Goal: Information Seeking & Learning: Compare options

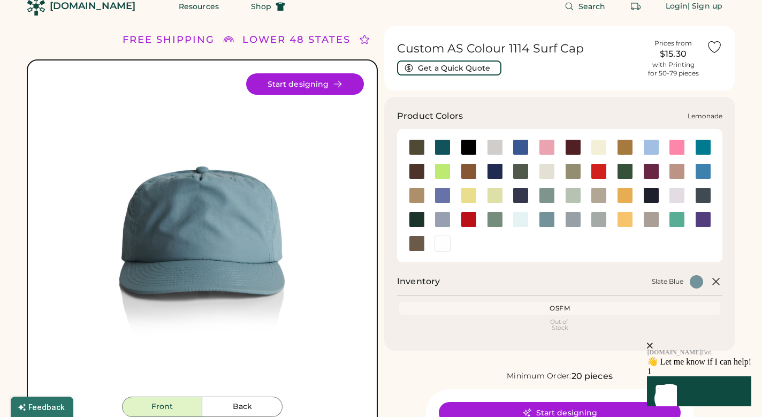
scroll to position [20, 0]
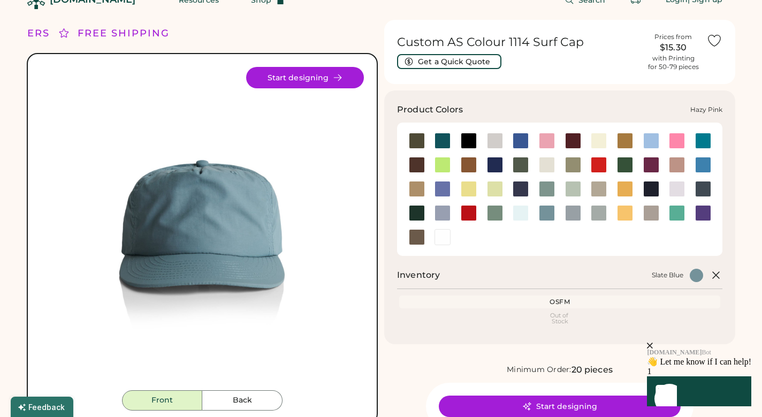
click at [677, 168] on div at bounding box center [677, 165] width 16 height 16
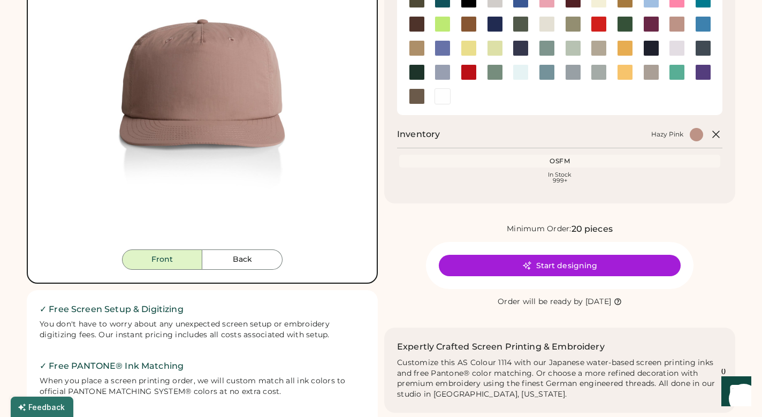
scroll to position [145, 0]
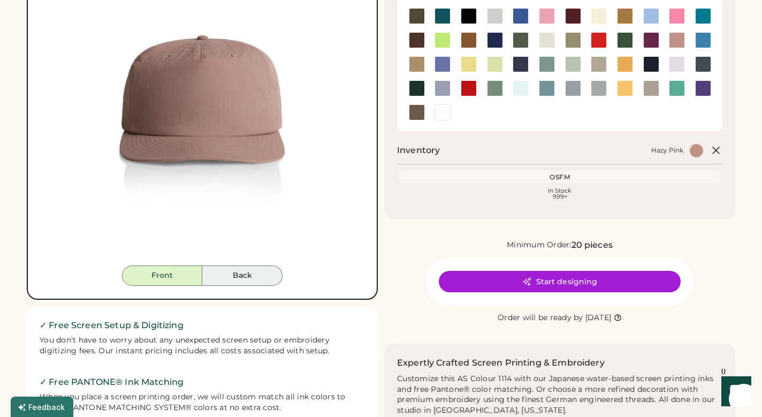
click at [243, 278] on button "Back" at bounding box center [242, 276] width 80 height 20
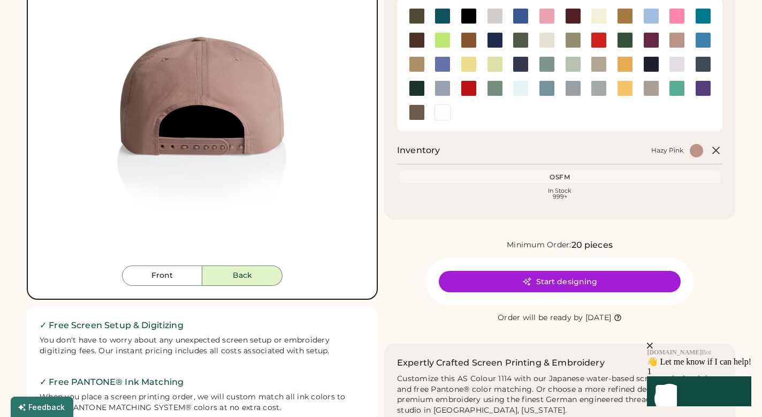
click at [678, 42] on div at bounding box center [677, 40] width 16 height 16
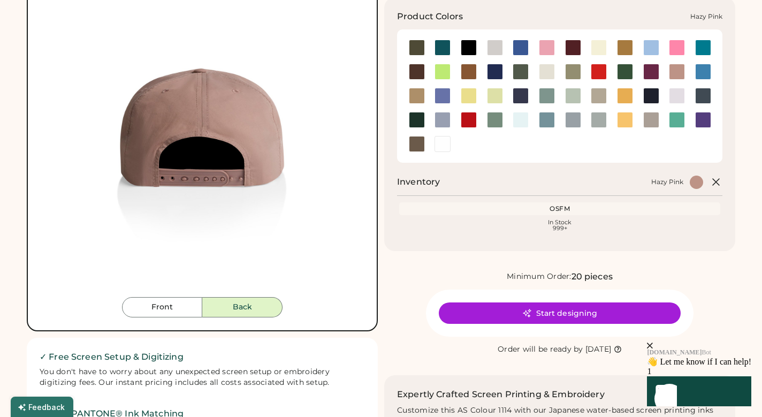
scroll to position [107, 0]
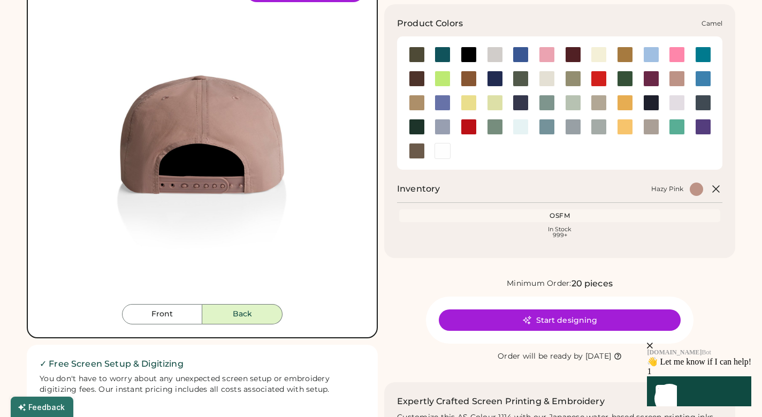
click at [624, 47] on div at bounding box center [625, 55] width 16 height 16
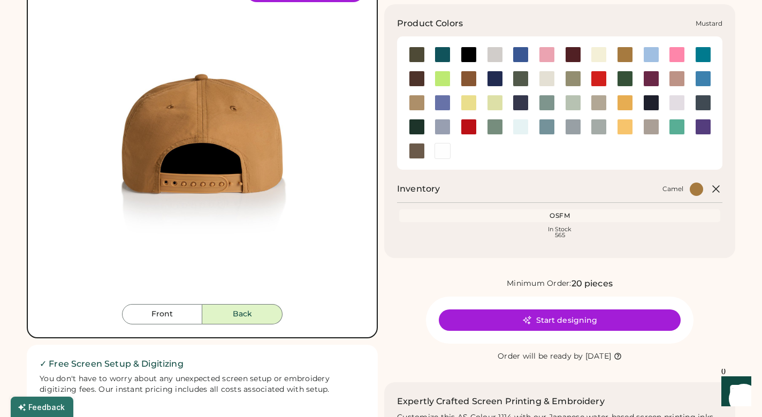
click at [624, 100] on div at bounding box center [625, 103] width 16 height 16
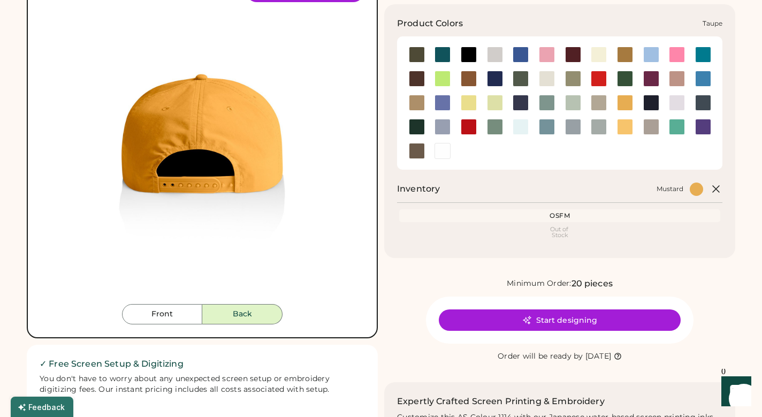
click at [655, 126] on div at bounding box center [652, 127] width 16 height 16
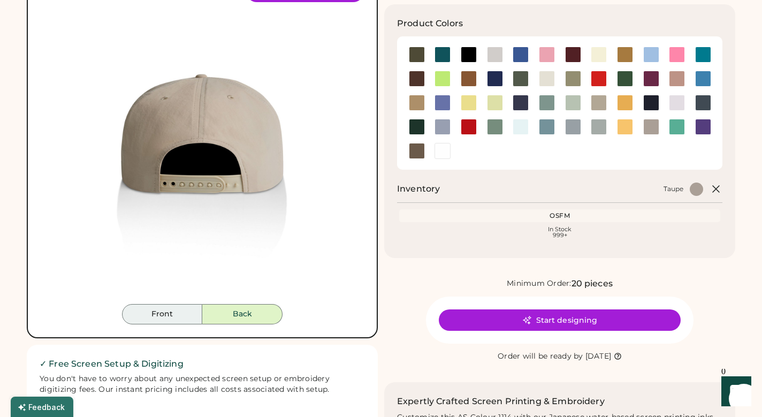
click at [175, 316] on button "Front" at bounding box center [162, 314] width 80 height 20
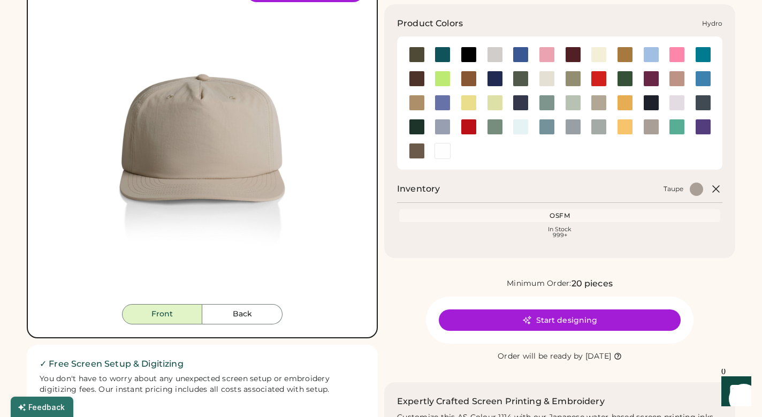
click at [702, 78] on div at bounding box center [704, 79] width 16 height 16
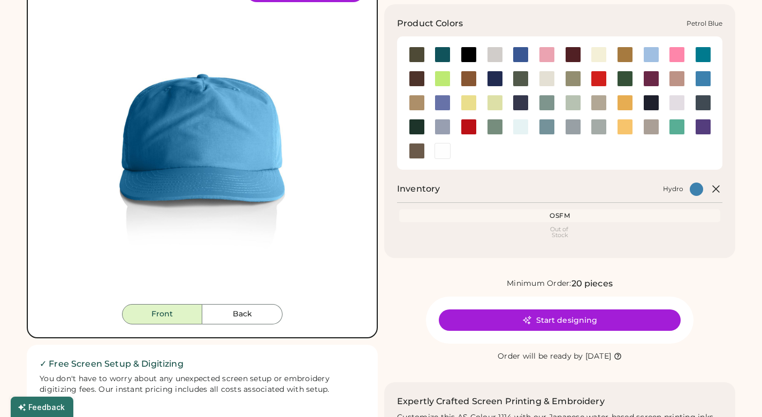
click at [704, 105] on div at bounding box center [704, 103] width 16 height 16
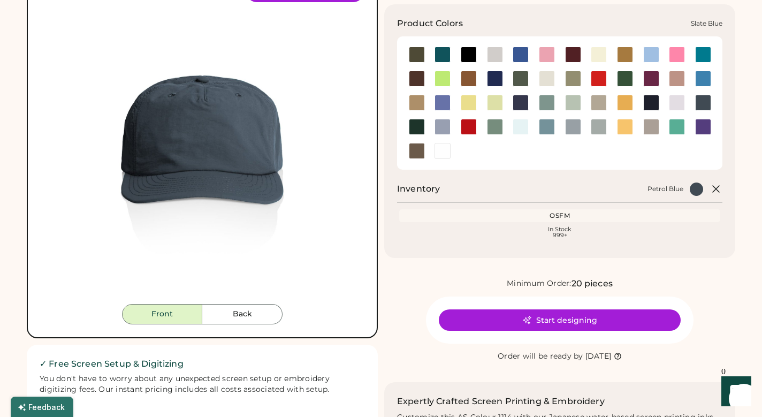
click at [545, 123] on div at bounding box center [547, 127] width 16 height 16
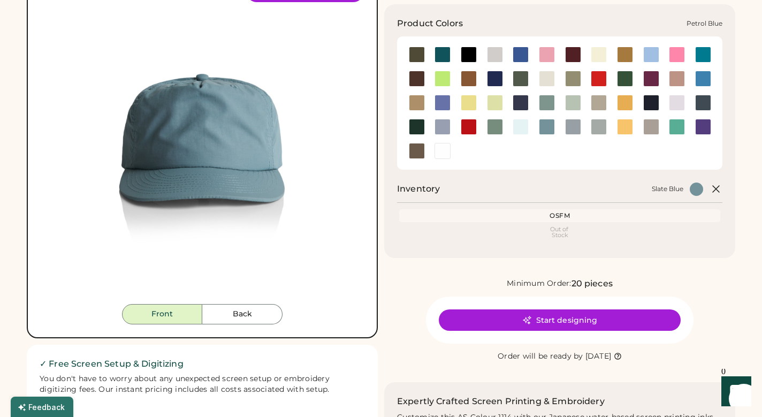
click at [706, 97] on div at bounding box center [704, 103] width 16 height 16
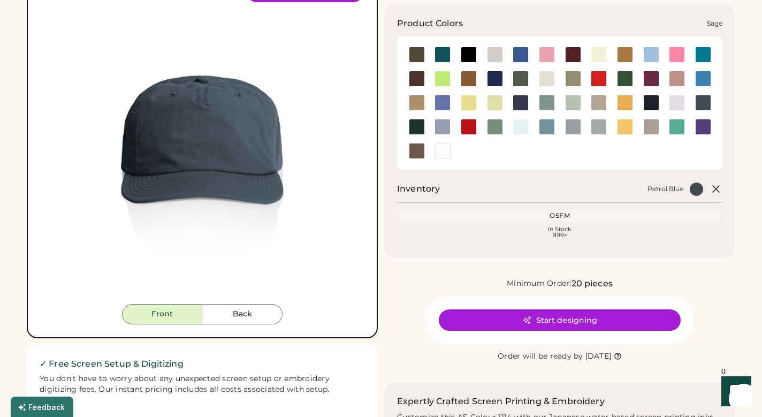
click at [497, 125] on div at bounding box center [495, 127] width 16 height 16
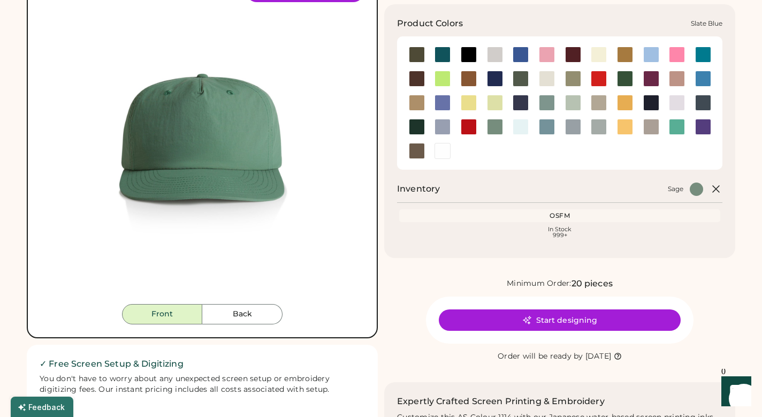
click at [546, 127] on div at bounding box center [547, 127] width 16 height 16
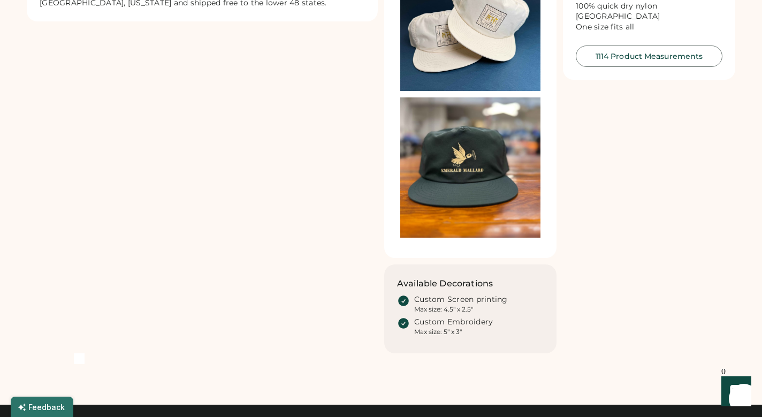
scroll to position [666, 0]
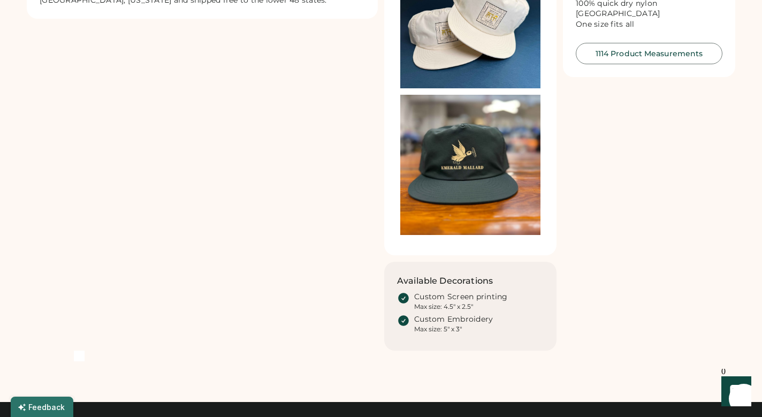
click at [532, 181] on img at bounding box center [470, 165] width 140 height 140
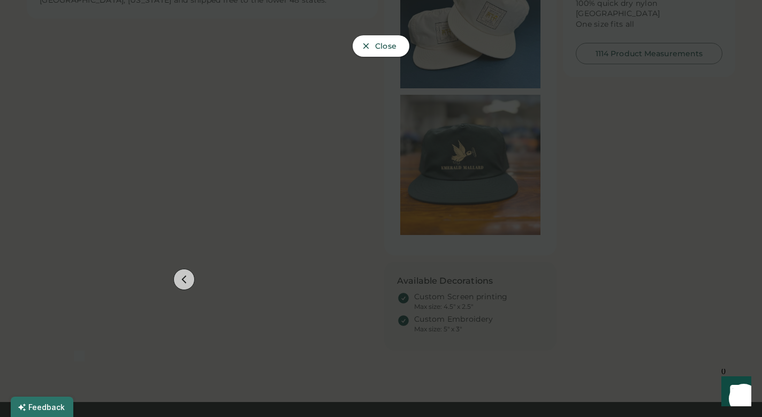
click at [387, 46] on span "Close" at bounding box center [385, 45] width 21 height 7
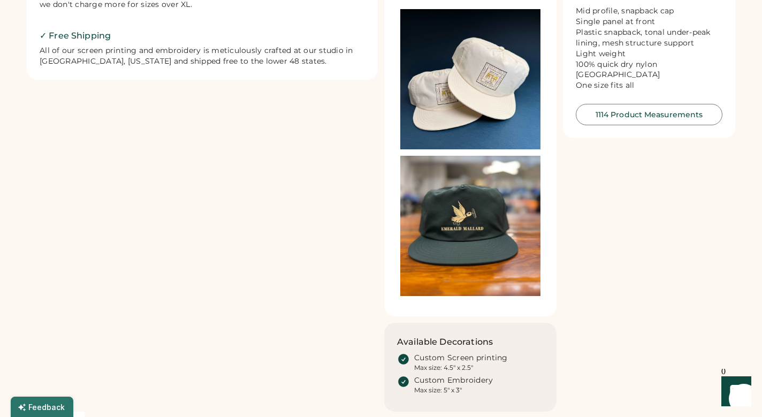
scroll to position [512, 0]
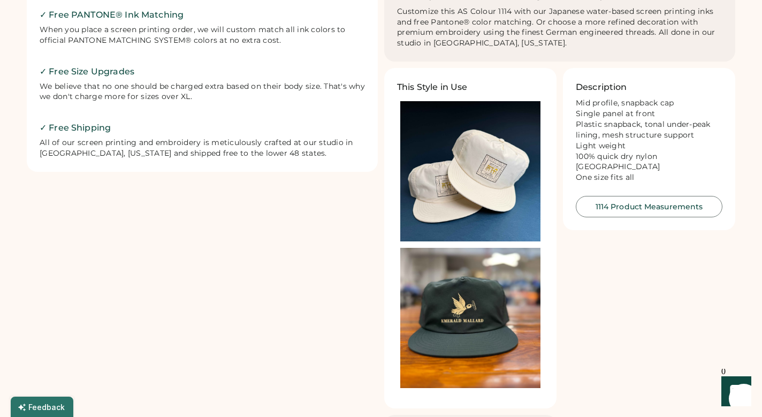
click at [485, 167] on img at bounding box center [470, 171] width 140 height 140
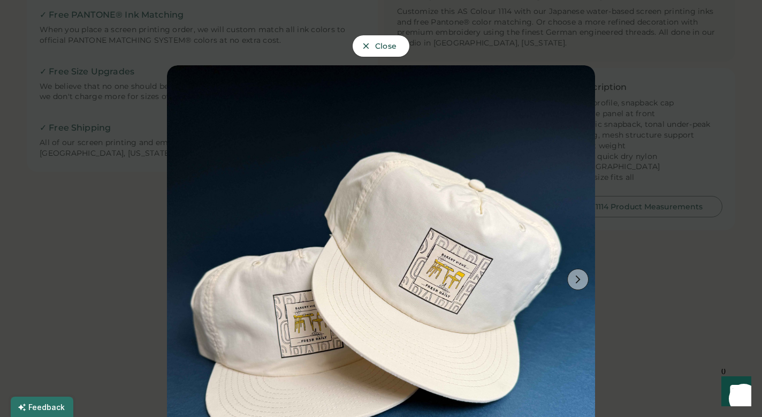
click at [579, 281] on use at bounding box center [578, 280] width 5 height 8
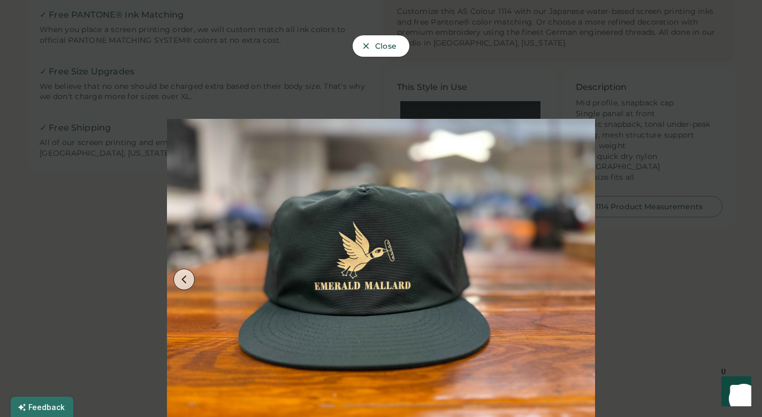
click at [673, 219] on div at bounding box center [381, 208] width 762 height 417
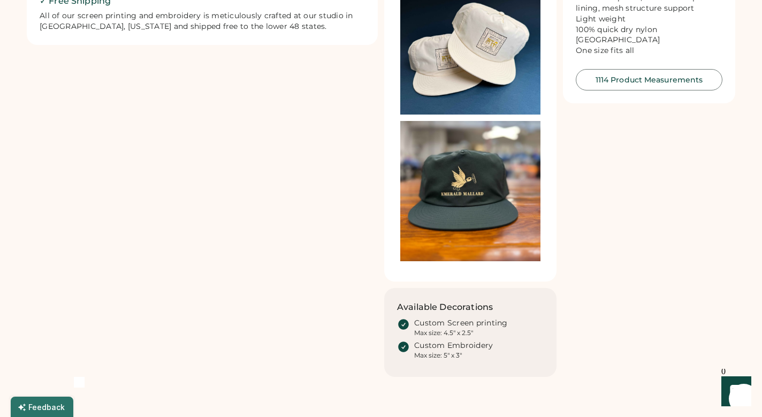
scroll to position [605, 0]
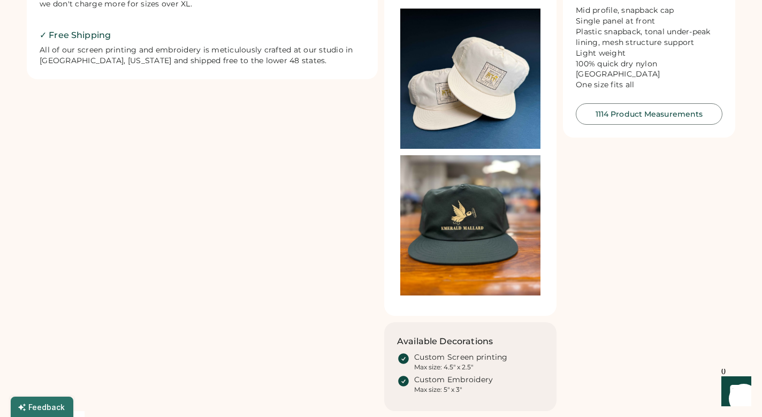
click at [469, 218] on img at bounding box center [470, 225] width 140 height 140
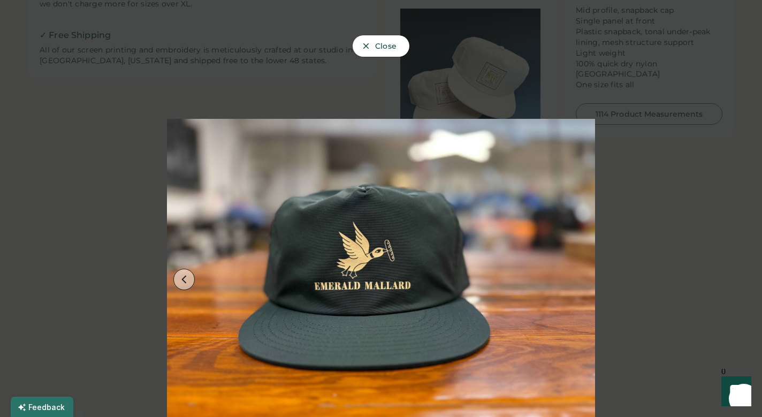
click at [187, 281] on icon at bounding box center [184, 280] width 10 height 10
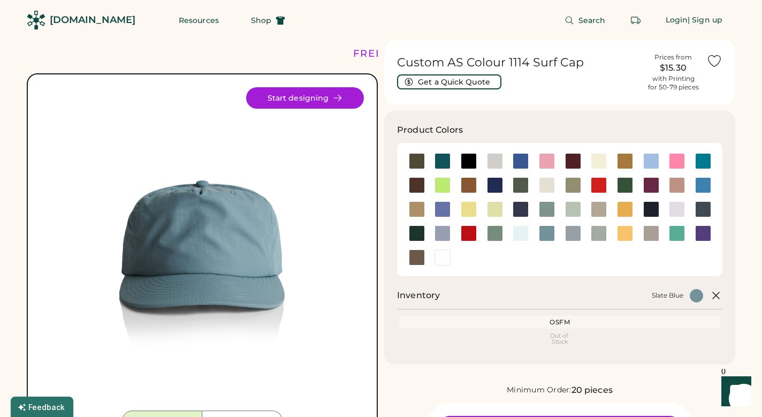
scroll to position [0, 0]
click at [548, 183] on div at bounding box center [547, 185] width 16 height 16
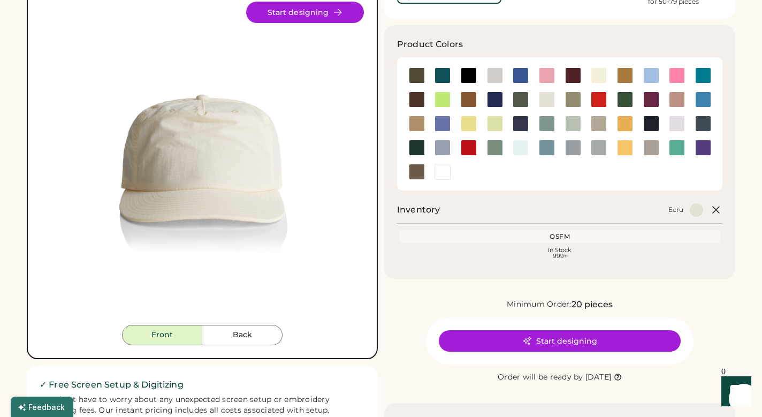
scroll to position [84, 0]
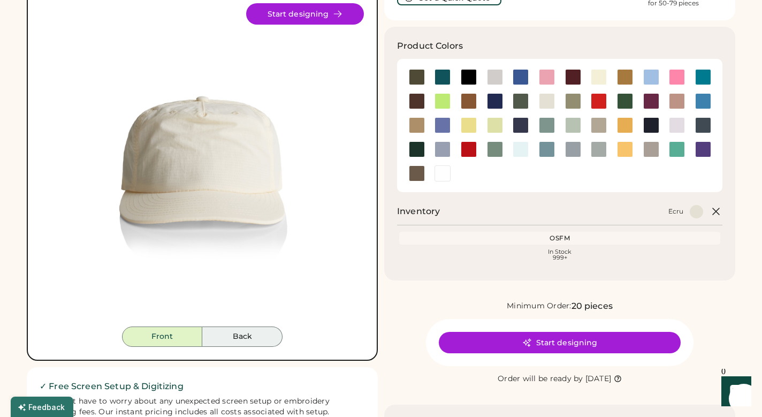
click at [253, 337] on button "Back" at bounding box center [242, 337] width 80 height 20
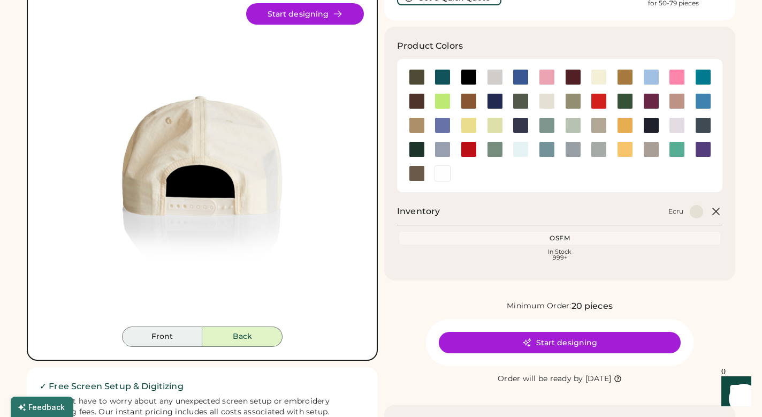
click at [175, 329] on button "Front" at bounding box center [162, 337] width 80 height 20
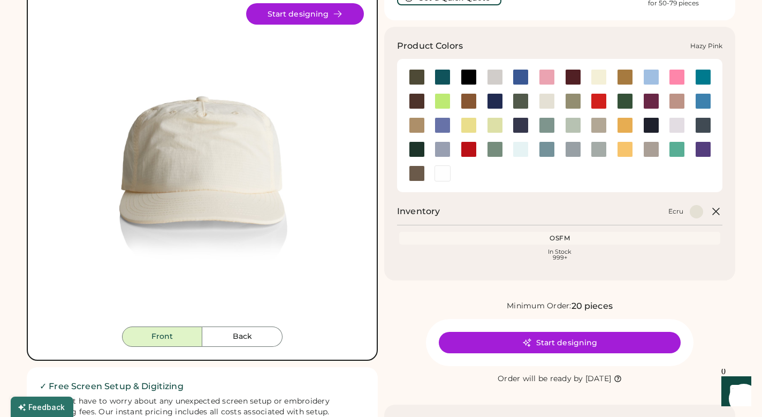
click at [680, 100] on div at bounding box center [677, 101] width 16 height 16
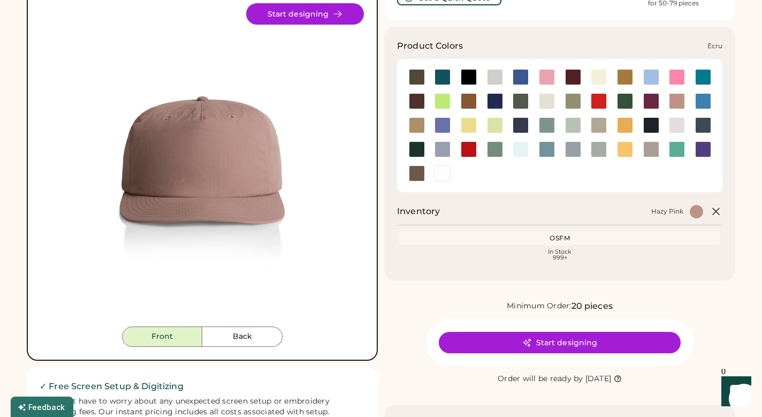
click at [552, 98] on div at bounding box center [547, 101] width 16 height 16
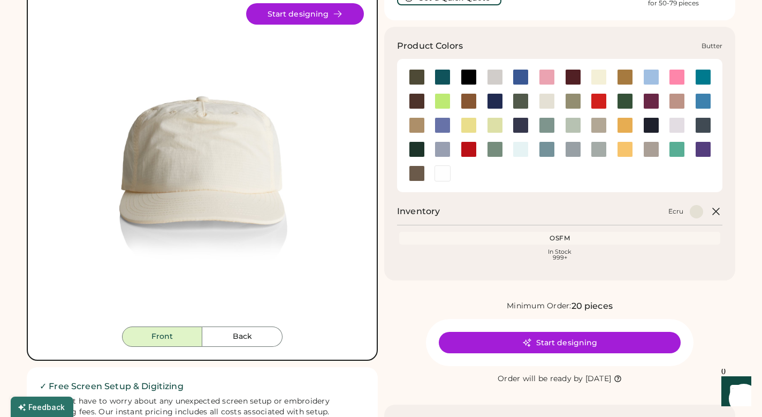
click at [603, 77] on div at bounding box center [599, 77] width 16 height 16
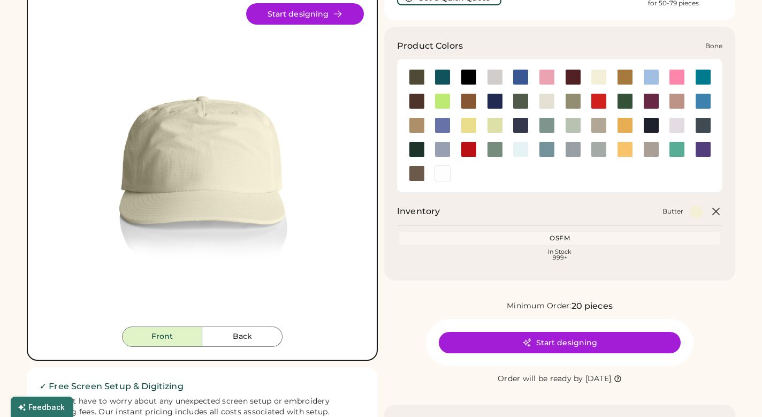
click at [501, 82] on div at bounding box center [495, 77] width 16 height 16
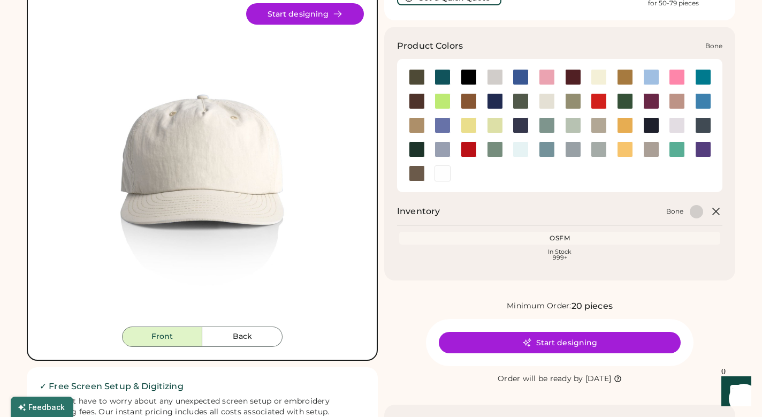
click at [493, 77] on div at bounding box center [495, 77] width 16 height 16
click at [547, 99] on div at bounding box center [547, 101] width 16 height 16
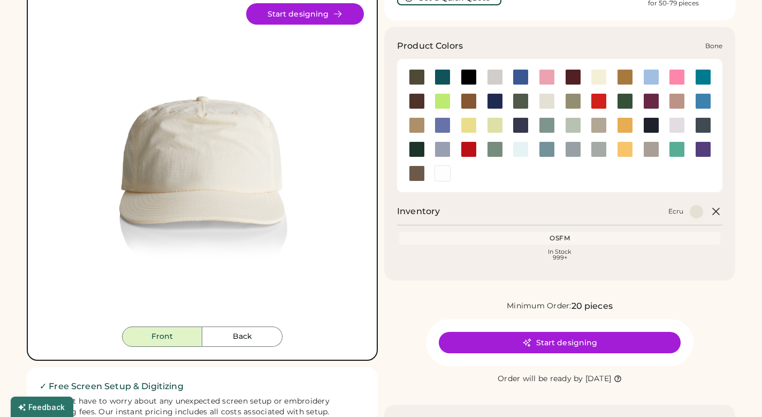
click at [492, 72] on div at bounding box center [495, 77] width 16 height 16
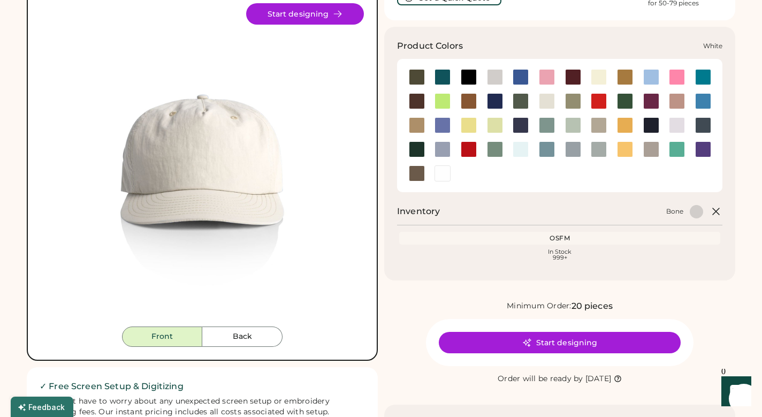
click at [440, 169] on div at bounding box center [443, 173] width 16 height 16
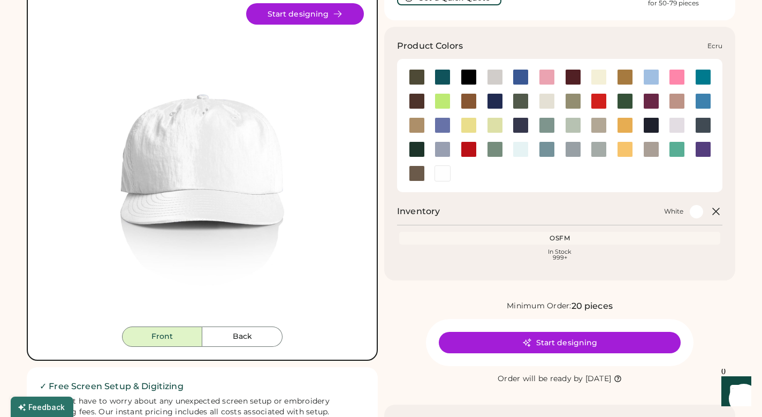
click at [547, 101] on div at bounding box center [547, 101] width 16 height 16
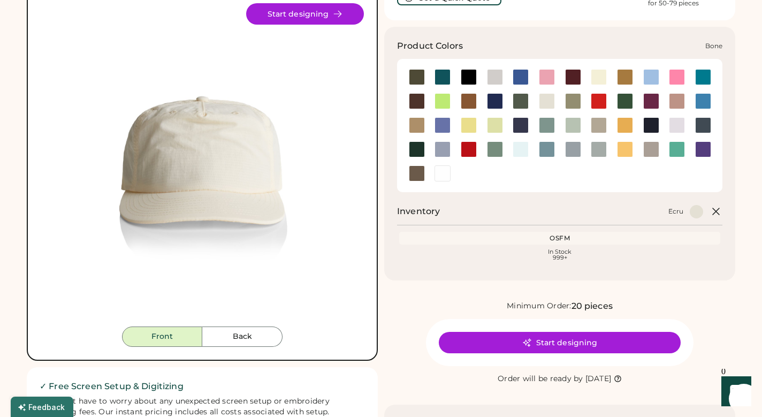
click at [495, 79] on div at bounding box center [495, 77] width 16 height 16
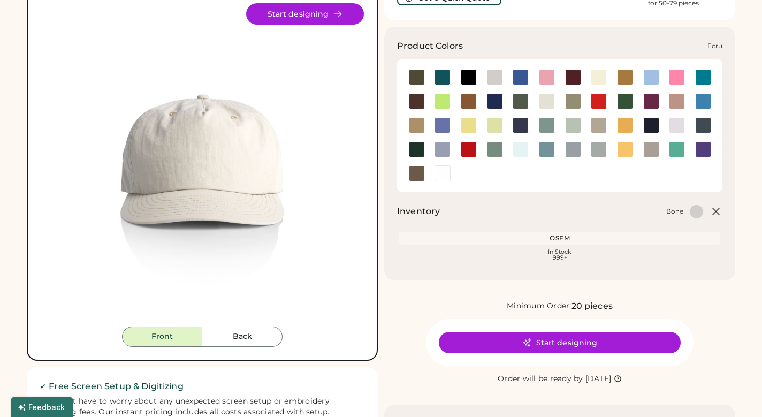
click at [545, 102] on div at bounding box center [547, 101] width 16 height 16
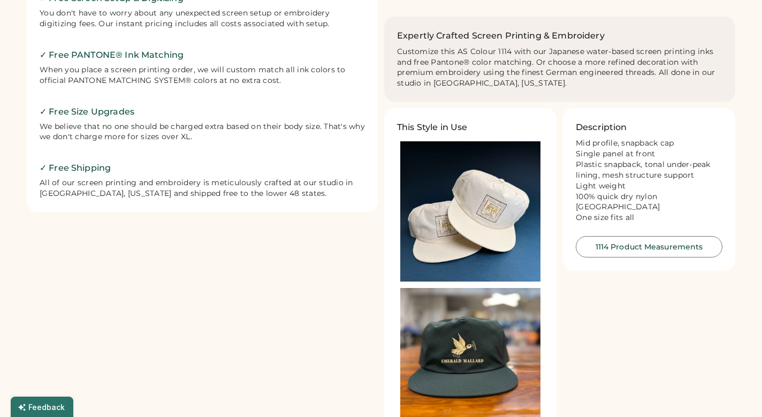
scroll to position [491, 0]
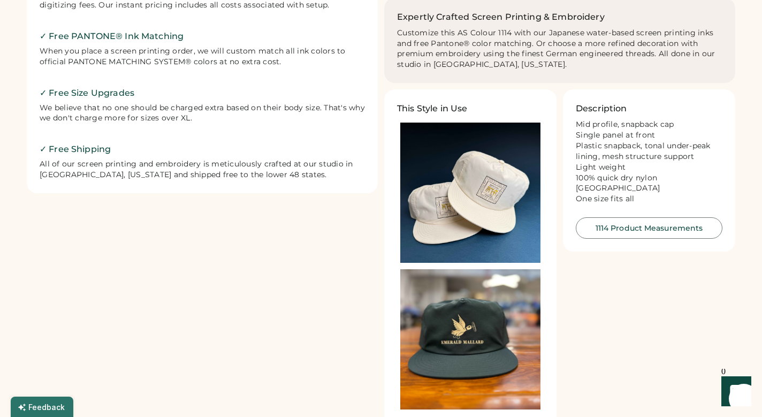
click at [500, 187] on img at bounding box center [470, 193] width 140 height 140
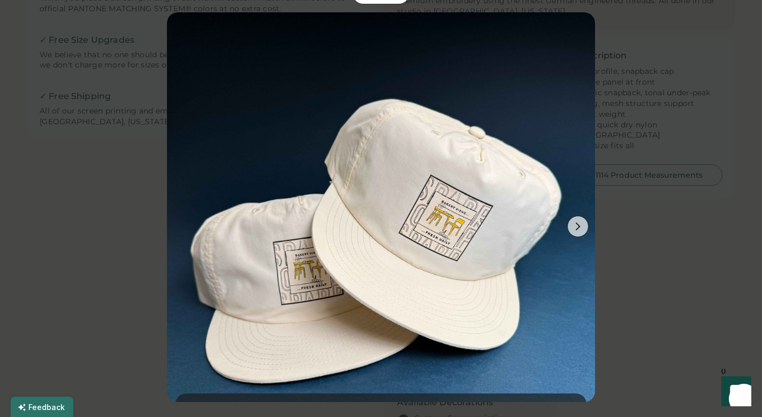
scroll to position [527, 0]
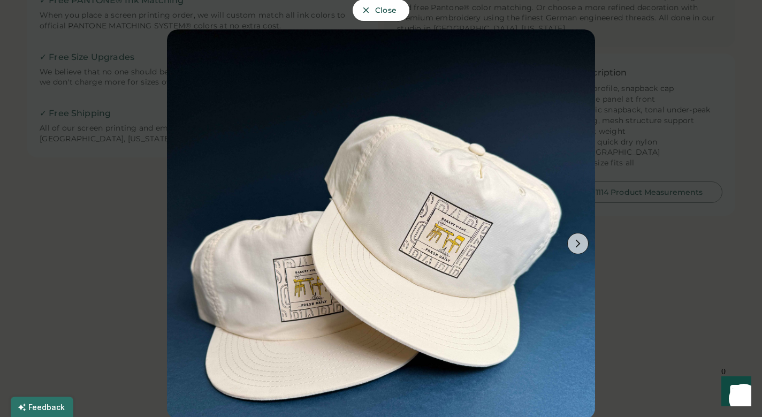
click at [634, 277] on div at bounding box center [381, 208] width 762 height 417
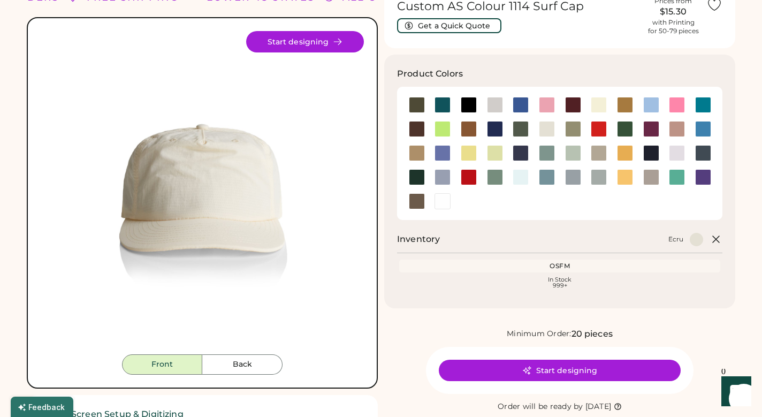
scroll to position [51, 0]
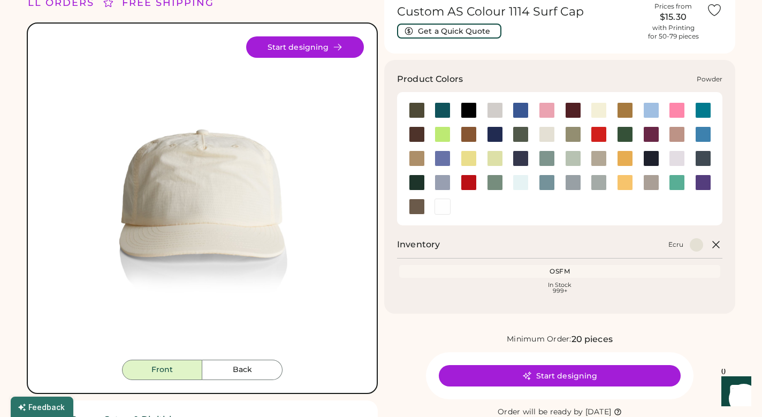
click at [441, 186] on div at bounding box center [443, 183] width 16 height 16
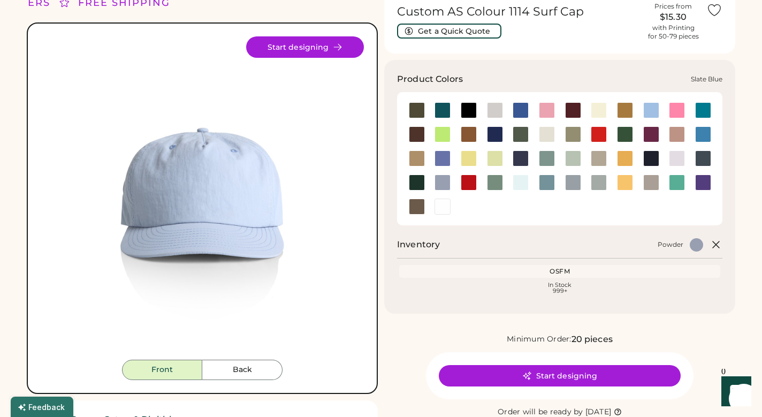
click at [551, 181] on div at bounding box center [547, 183] width 16 height 16
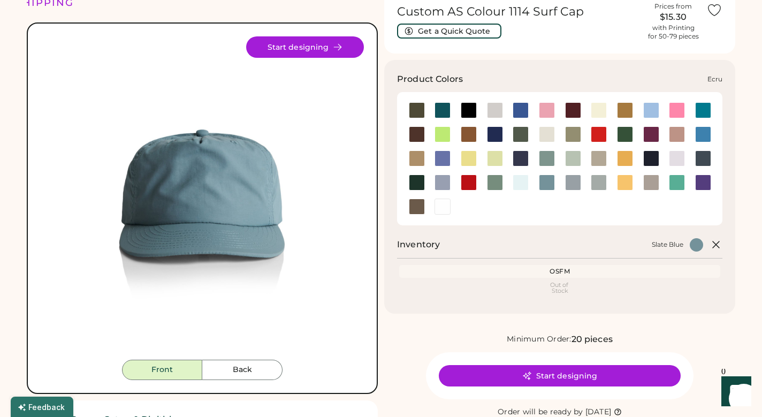
click at [546, 134] on div at bounding box center [547, 134] width 16 height 16
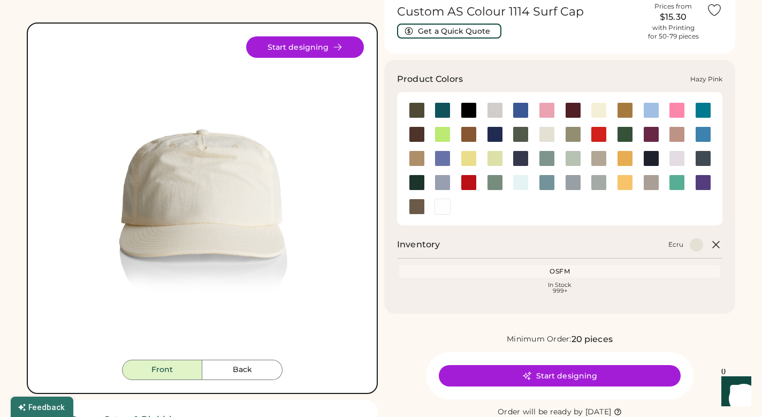
click at [678, 133] on div at bounding box center [677, 134] width 16 height 16
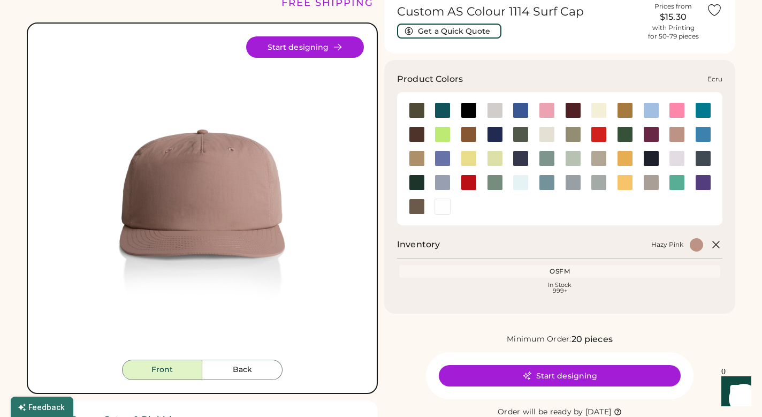
click at [549, 134] on div at bounding box center [547, 134] width 16 height 16
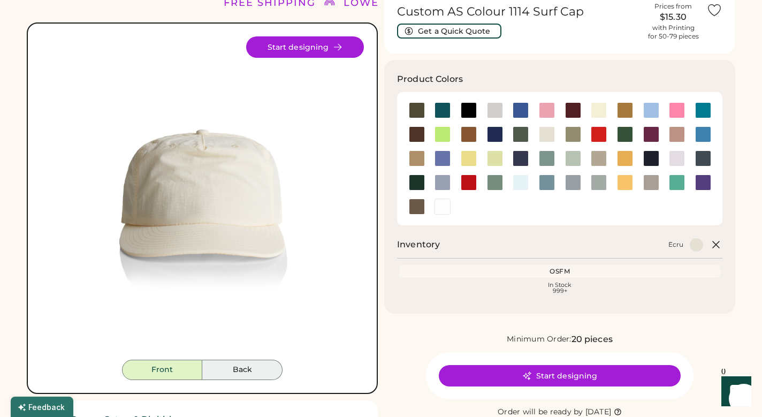
click at [241, 373] on button "Back" at bounding box center [242, 370] width 80 height 20
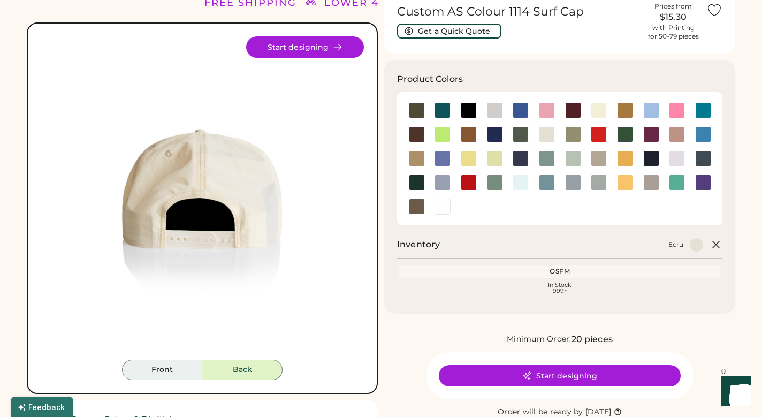
click at [170, 374] on button "Front" at bounding box center [162, 370] width 80 height 20
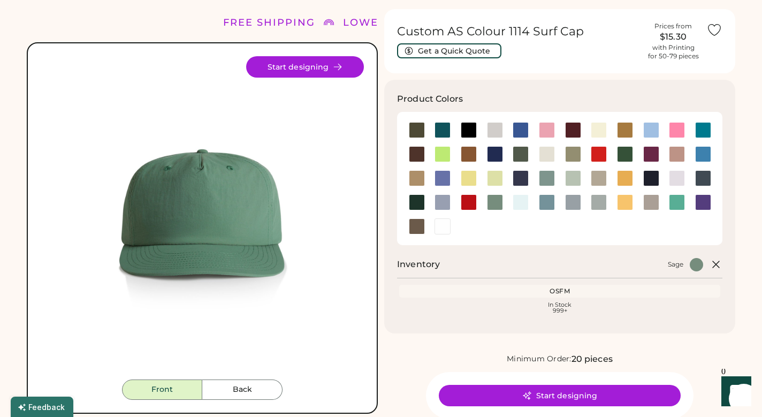
scroll to position [29, 0]
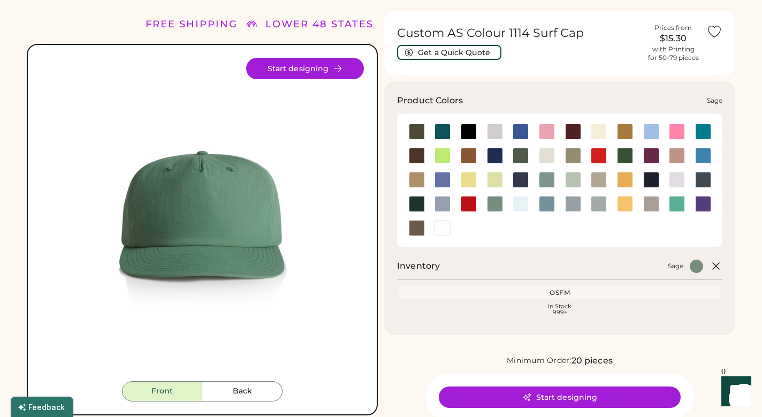
click at [498, 204] on div at bounding box center [495, 204] width 16 height 16
click at [465, 204] on div at bounding box center [469, 204] width 16 height 16
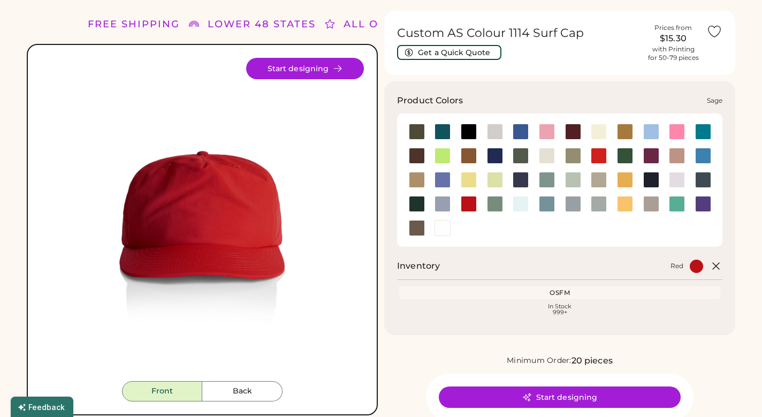
click at [494, 203] on div at bounding box center [495, 204] width 16 height 16
